Goal: Transaction & Acquisition: Purchase product/service

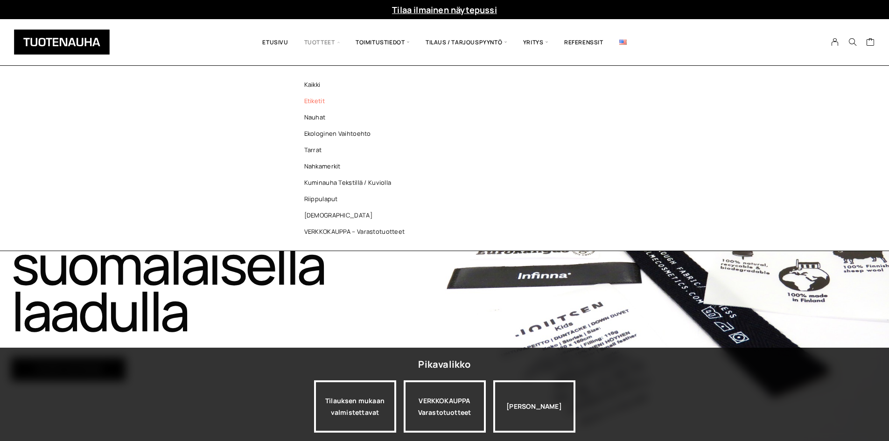
click at [320, 102] on link "Etiketit" at bounding box center [356, 101] width 135 height 16
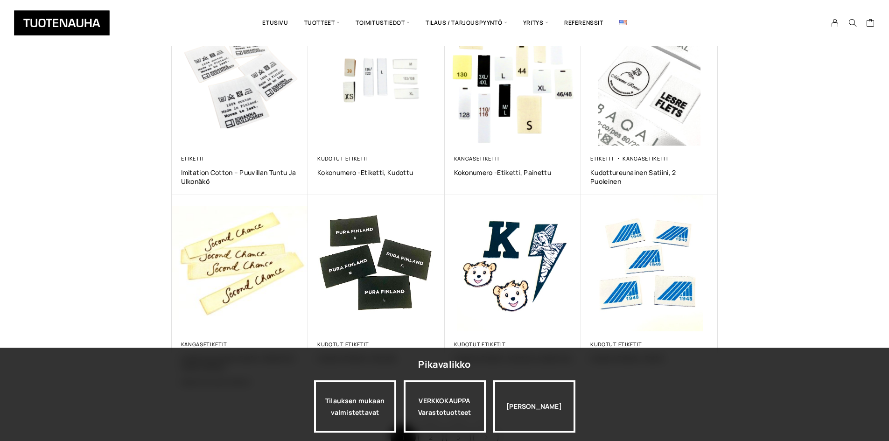
scroll to position [560, 0]
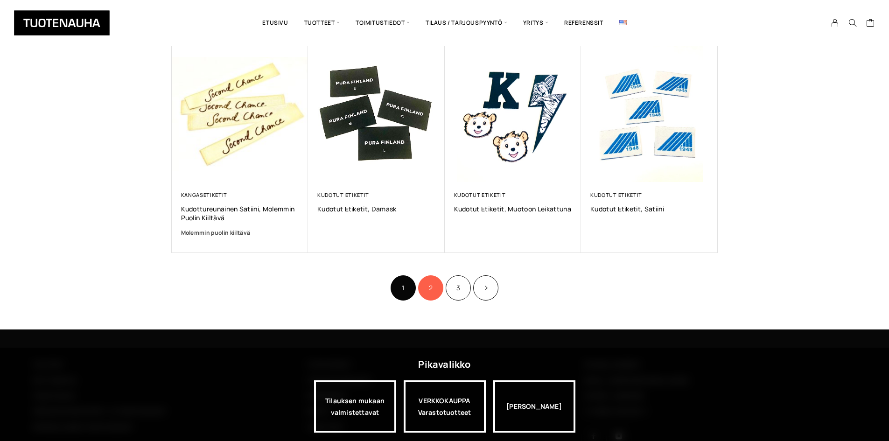
click at [441, 288] on link "2" at bounding box center [430, 287] width 25 height 25
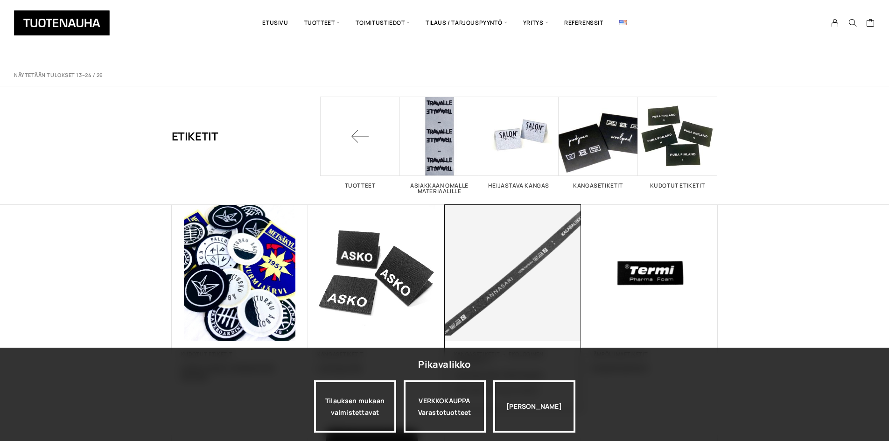
scroll to position [140, 0]
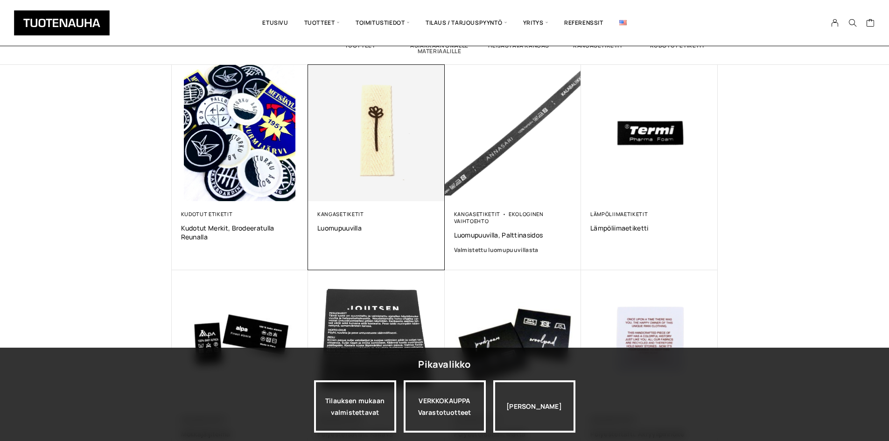
click at [379, 164] on img at bounding box center [376, 132] width 143 height 143
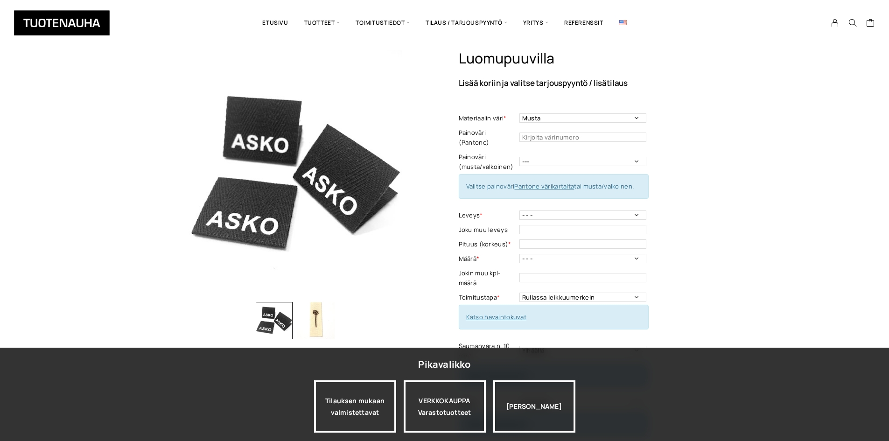
scroll to position [47, 0]
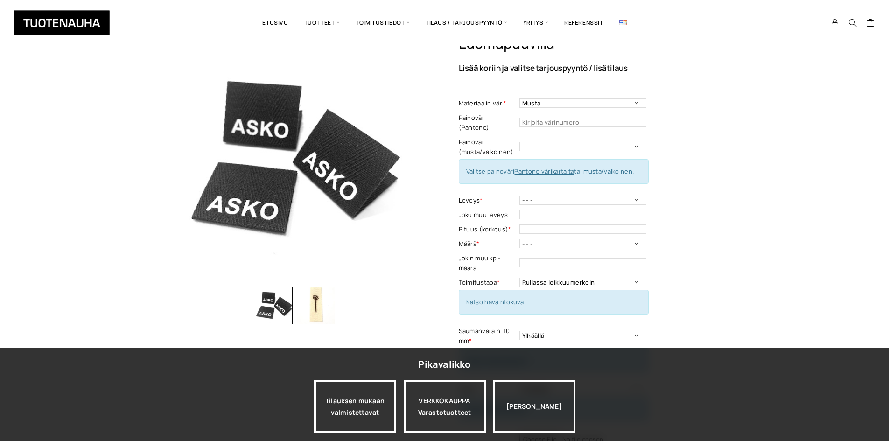
click at [790, 141] on div "Luomupuuvilla Lisää koriin ja valitse tarjouspyyntö / lisätilaus Materiaalin vä…" at bounding box center [444, 390] width 889 height 711
